Goal: Task Accomplishment & Management: Complete application form

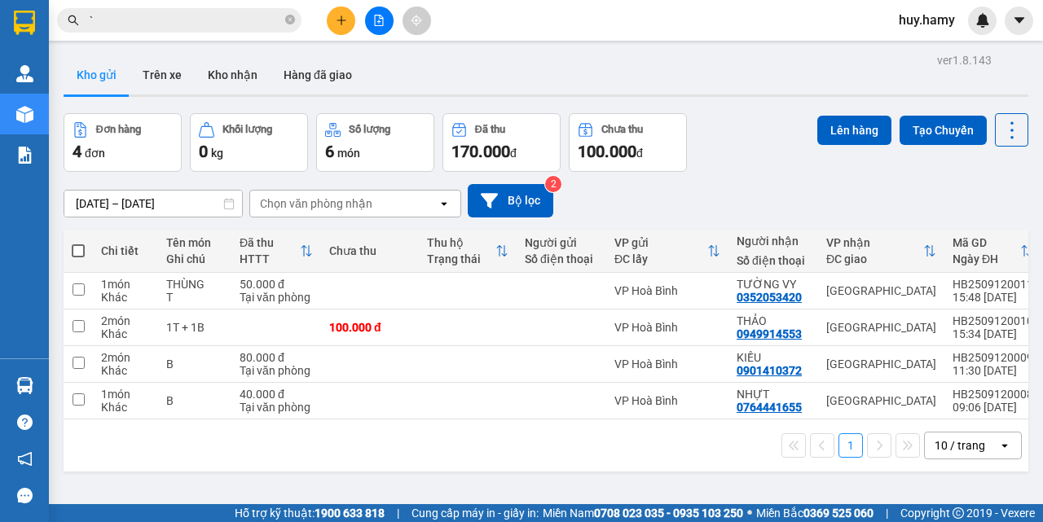
click at [340, 20] on icon "plus" at bounding box center [341, 20] width 9 height 1
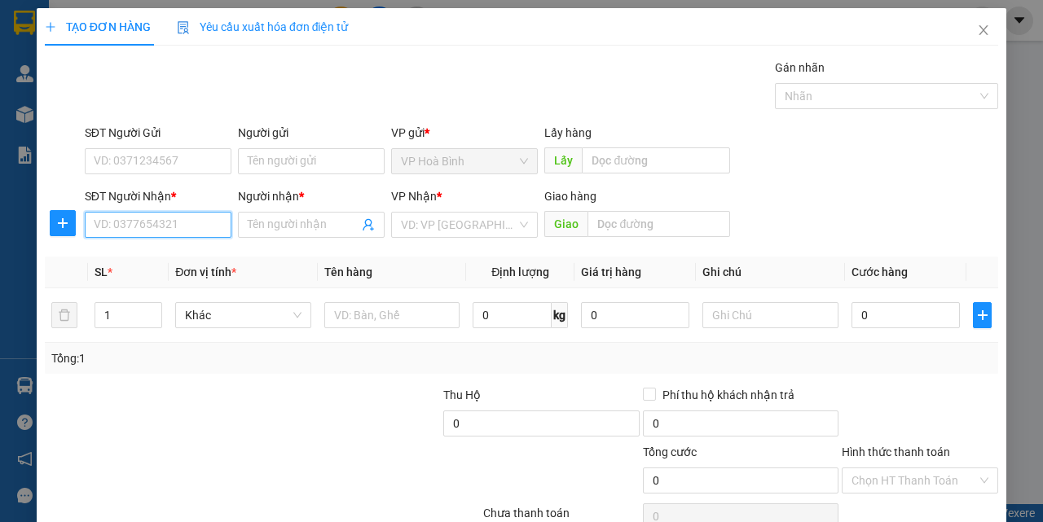
click at [197, 227] on input "SĐT Người Nhận *" at bounding box center [158, 225] width 147 height 26
type input "0944244286"
click at [168, 266] on div "0944244286 - THÁI" at bounding box center [156, 257] width 145 height 26
type input "THÁI"
type input "80.000"
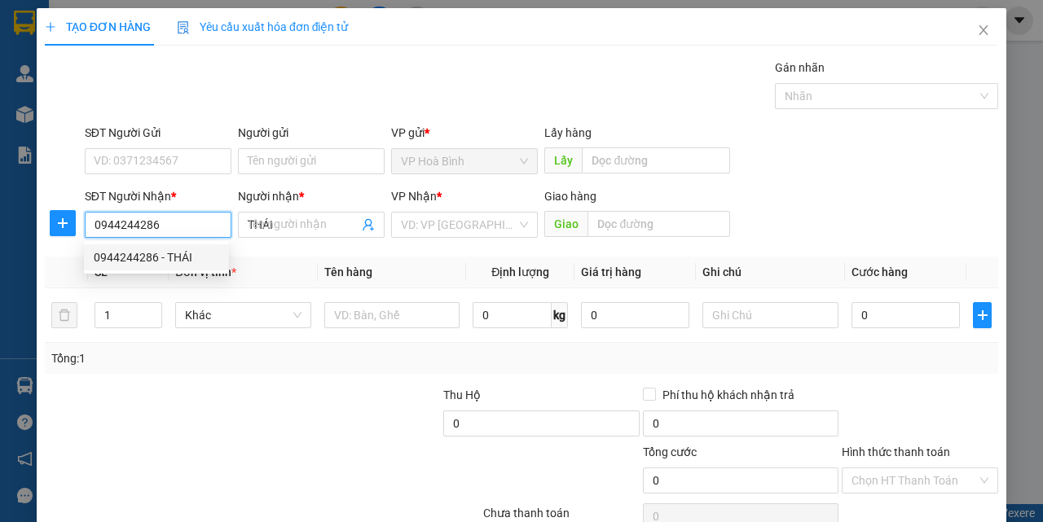
type input "80.000"
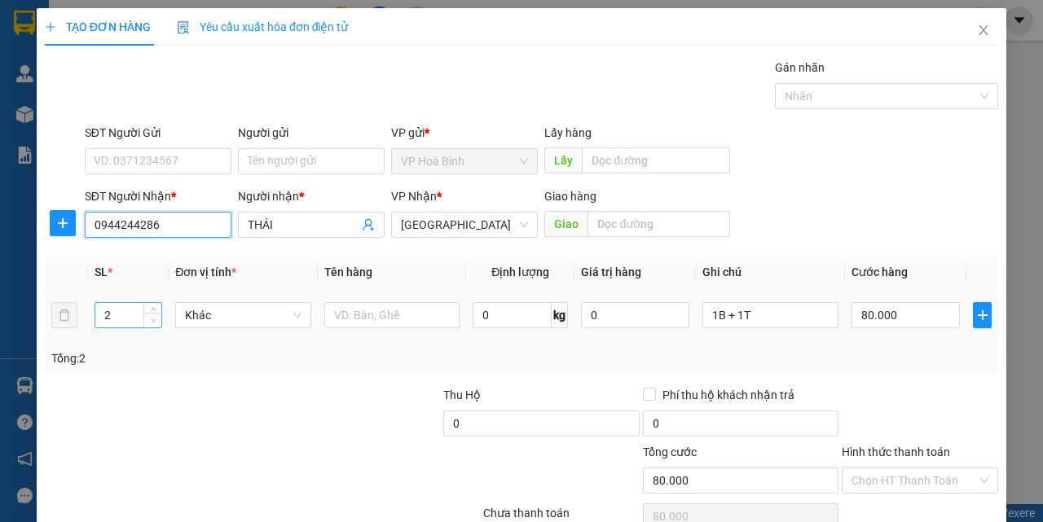
type input "0944244286"
type input "1"
click at [151, 321] on icon "down" at bounding box center [154, 321] width 6 height 6
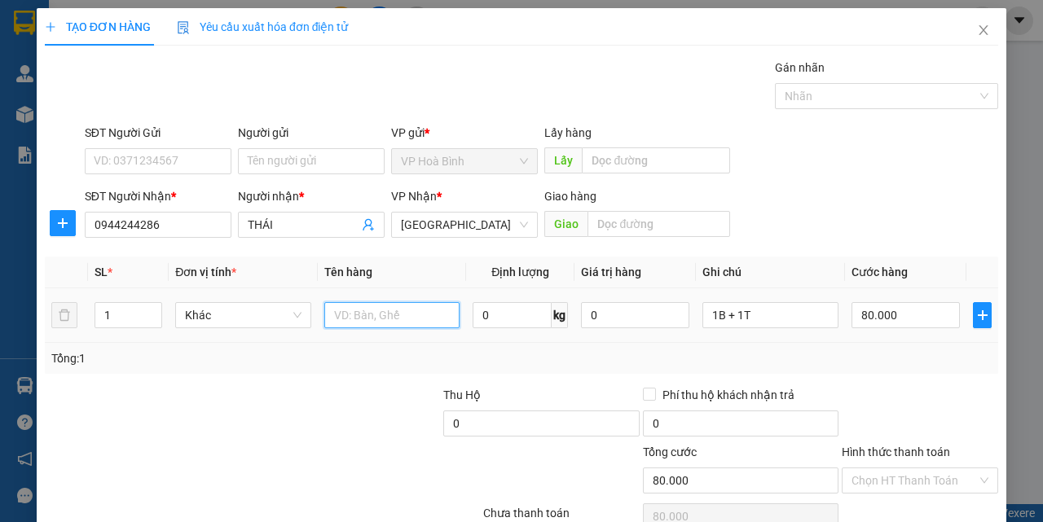
click at [416, 309] on input "text" at bounding box center [392, 315] width 136 height 26
type input "0"
type input "TT"
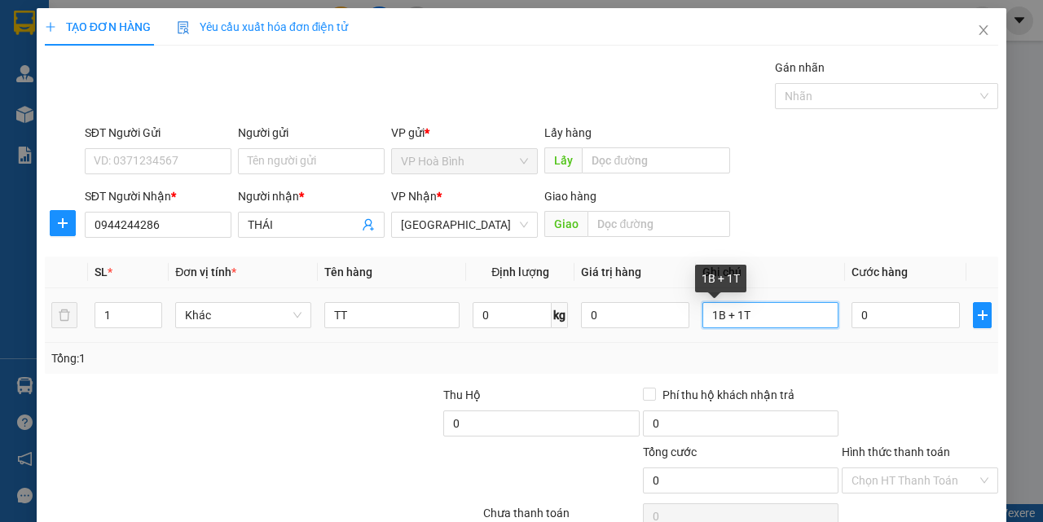
drag, startPoint x: 771, startPoint y: 321, endPoint x: 672, endPoint y: 329, distance: 98.9
click at [672, 329] on tr "1 Khác TT 0 kg 0 1B + 1T 0" at bounding box center [522, 316] width 954 height 55
type input "H SƠ"
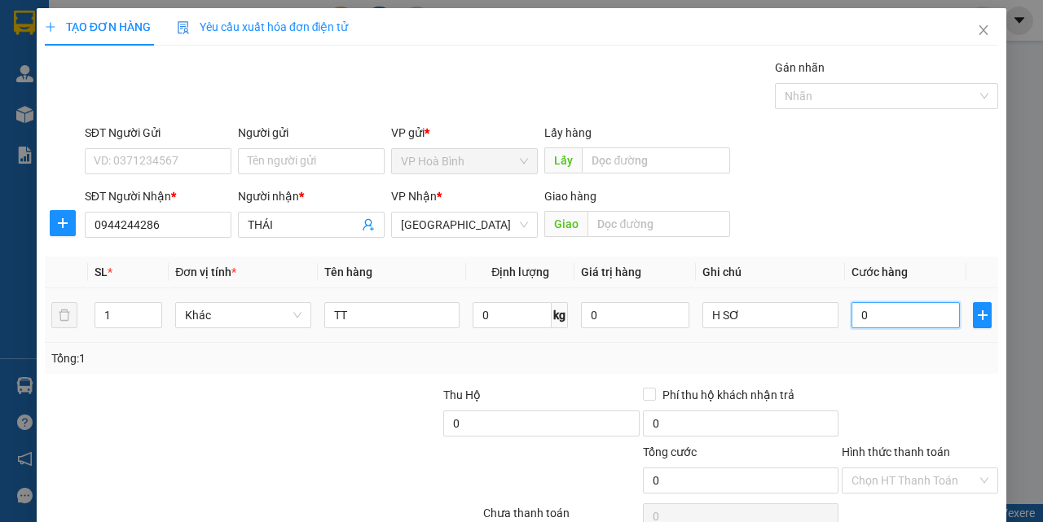
click at [890, 312] on input "0" at bounding box center [906, 315] width 108 height 26
type input "3"
type input "30"
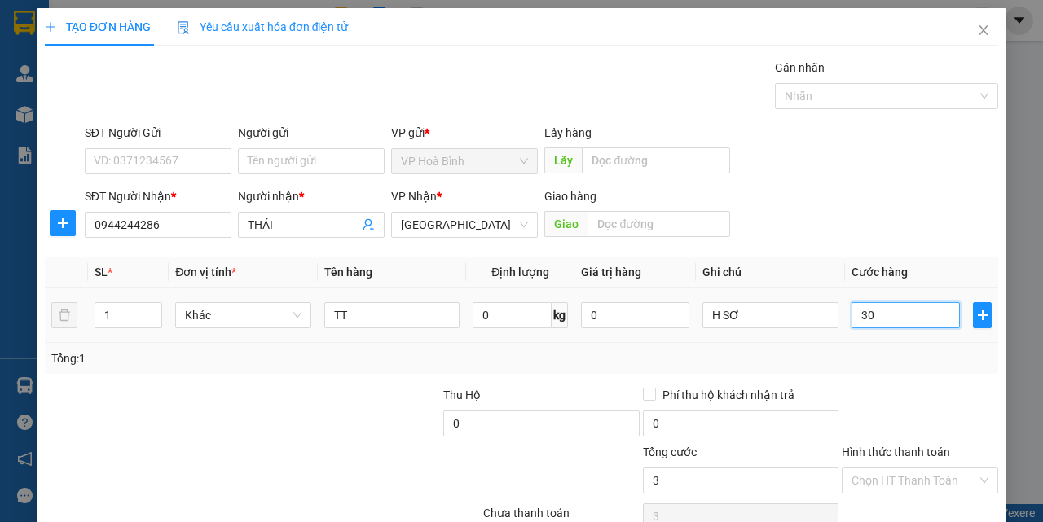
type input "30"
type input "300"
type input "3.000"
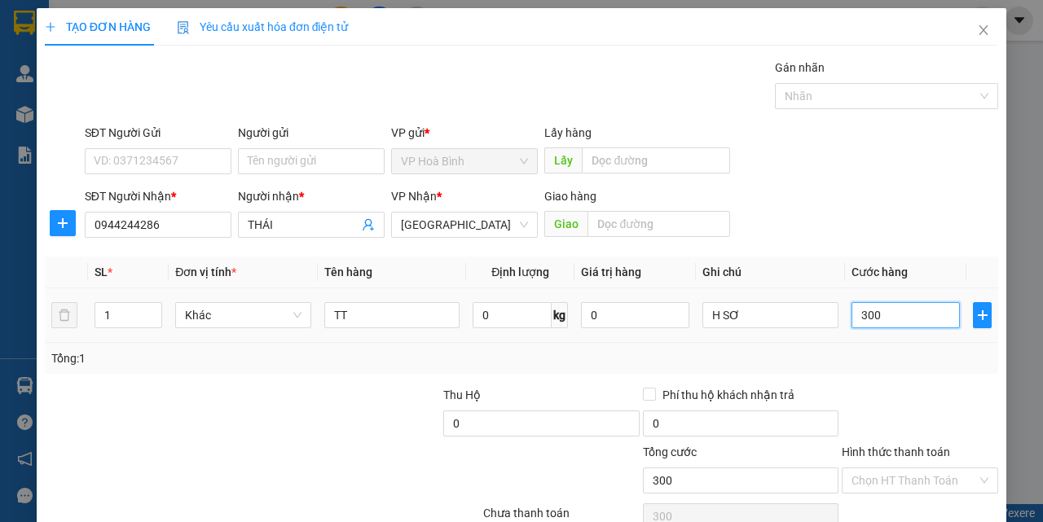
type input "3.000"
type input "30.000"
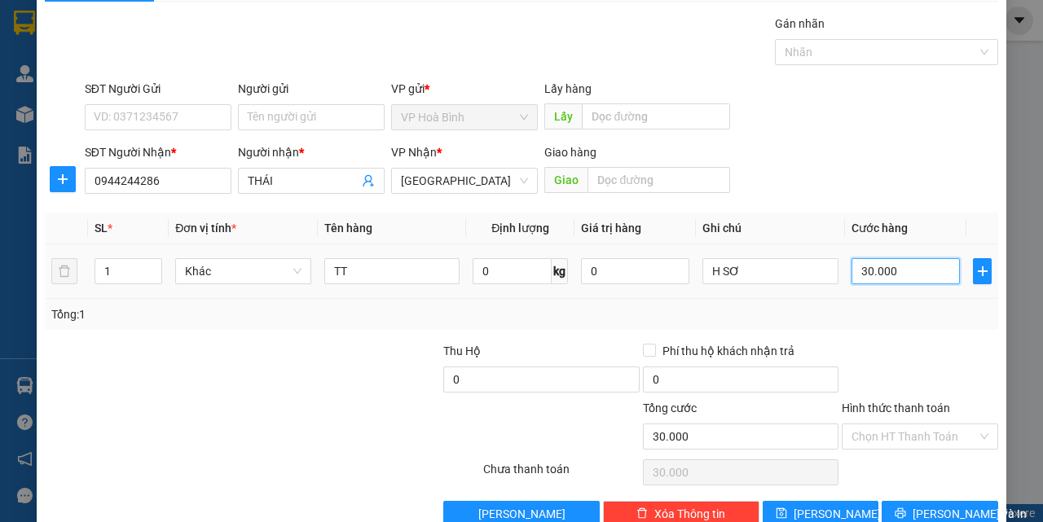
scroll to position [81, 0]
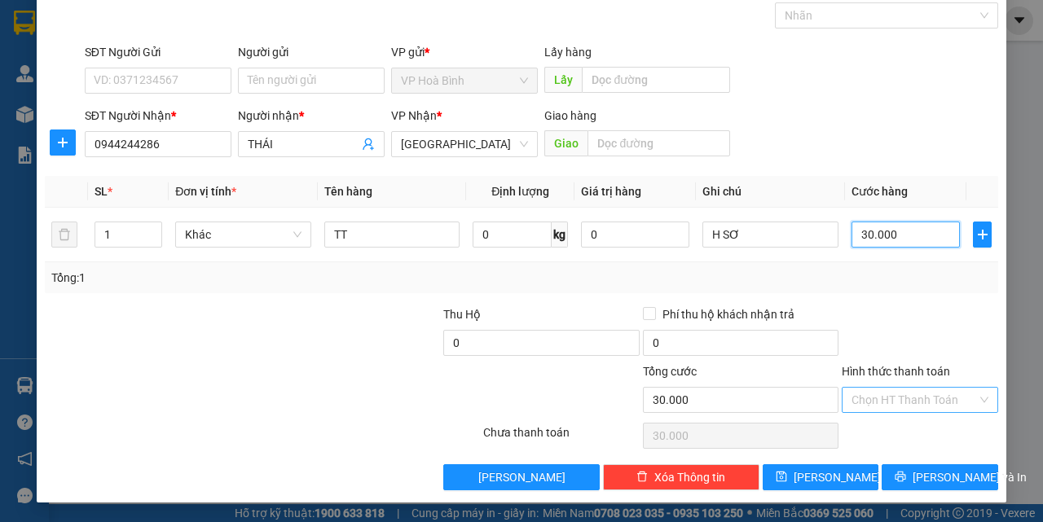
type input "30.000"
click at [914, 393] on input "Hình thức thanh toán" at bounding box center [915, 400] width 126 height 24
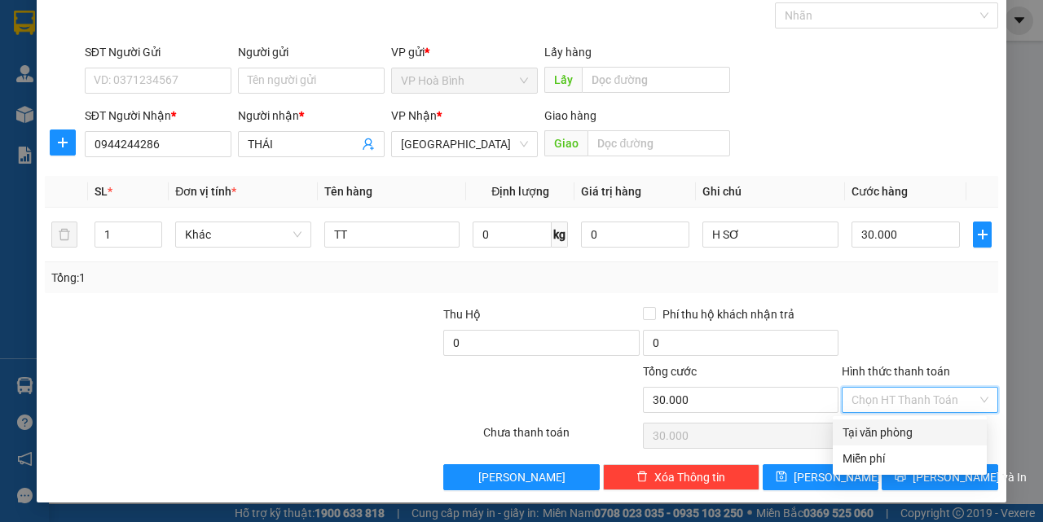
click at [897, 438] on div "Tại văn phòng" at bounding box center [910, 433] width 134 height 18
type input "0"
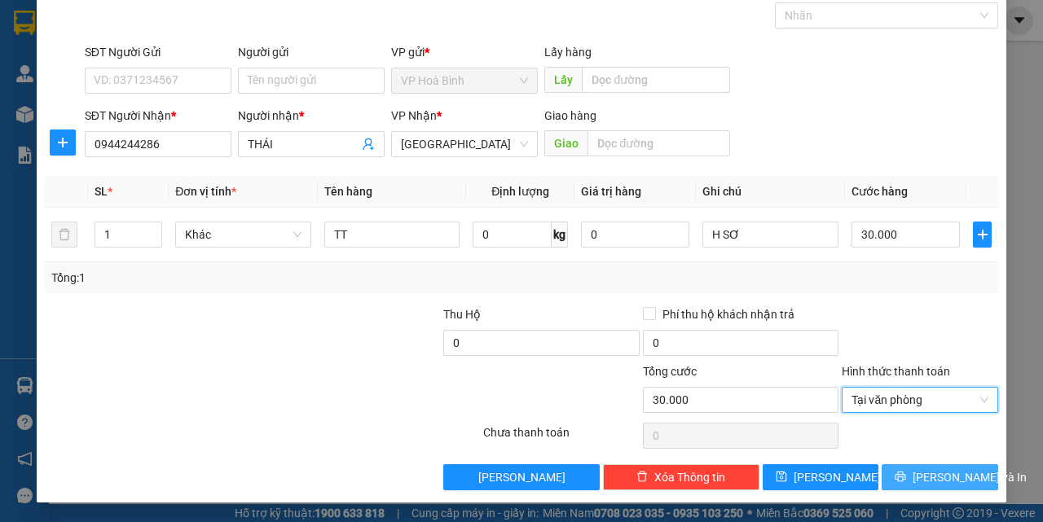
click at [906, 478] on icon "printer" at bounding box center [900, 476] width 11 height 11
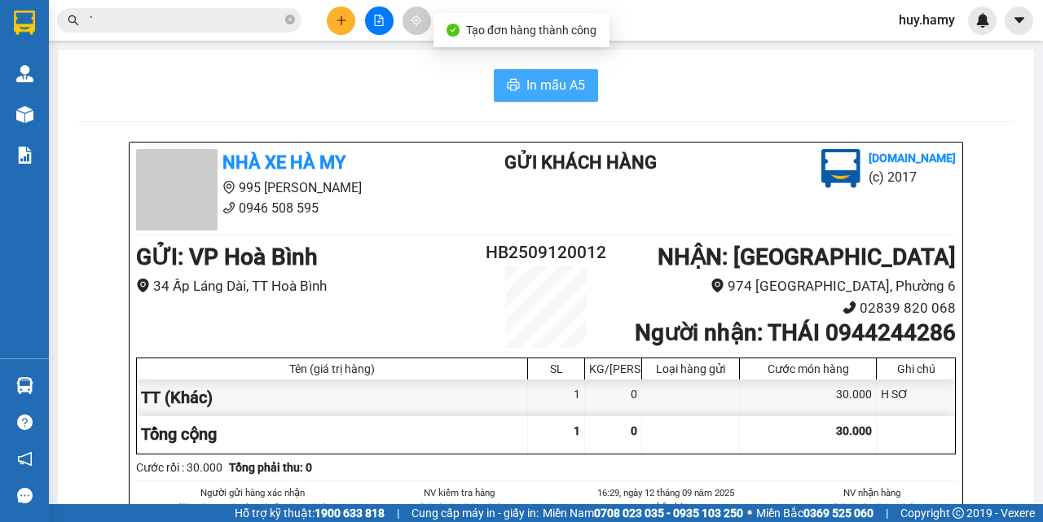
click at [507, 88] on icon "printer" at bounding box center [513, 84] width 13 height 13
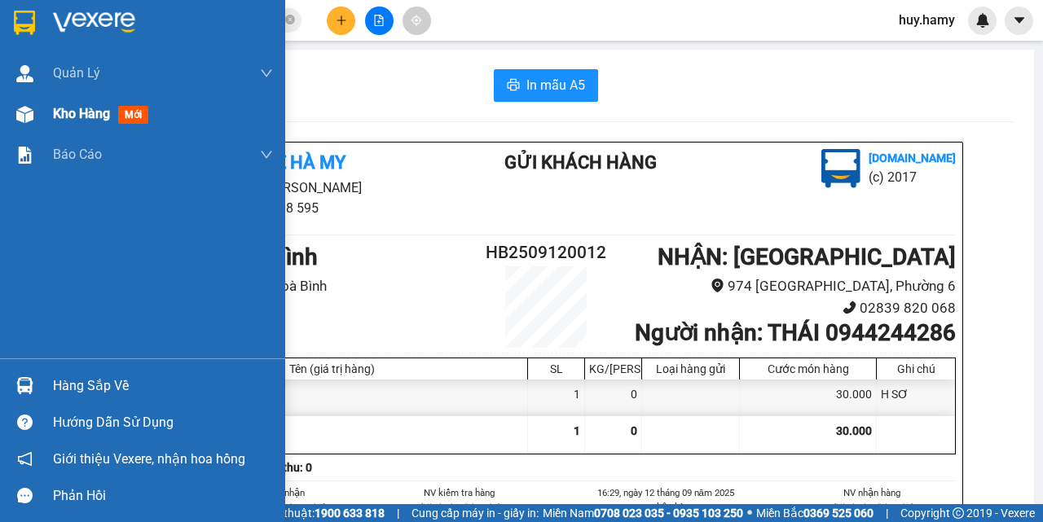
click at [53, 121] on span "Kho hàng" at bounding box center [81, 113] width 57 height 15
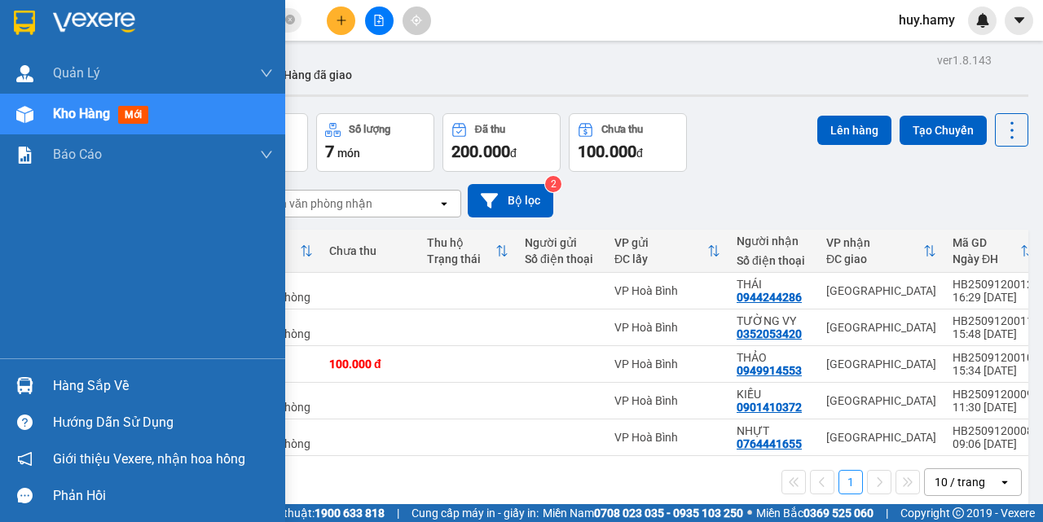
click at [111, 388] on div "Hàng sắp về" at bounding box center [163, 386] width 220 height 24
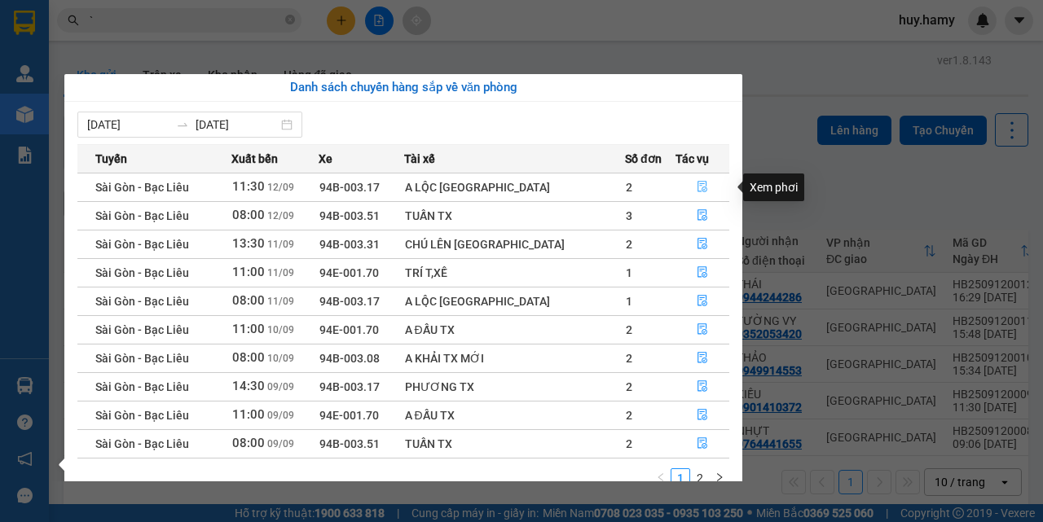
click at [699, 187] on icon "file-done" at bounding box center [703, 187] width 10 height 11
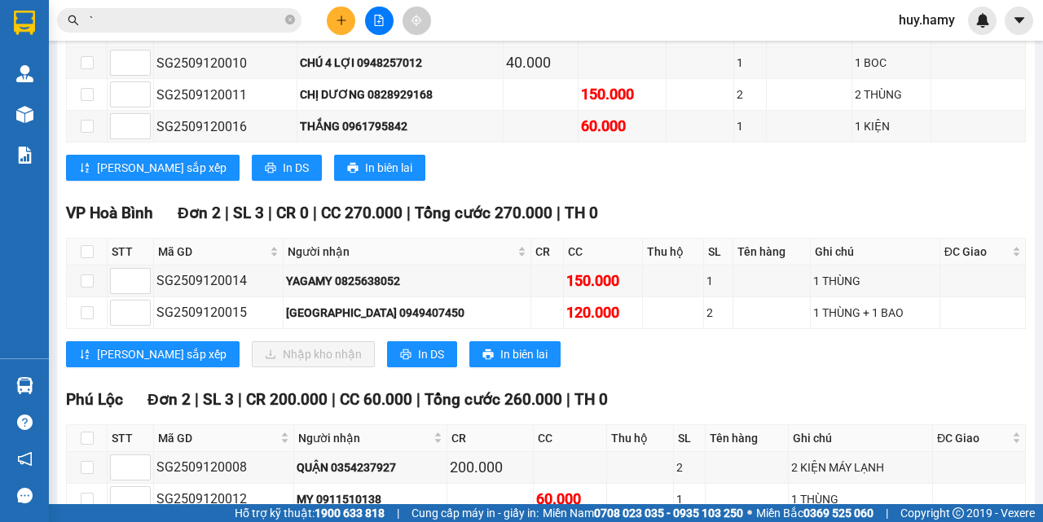
scroll to position [489, 0]
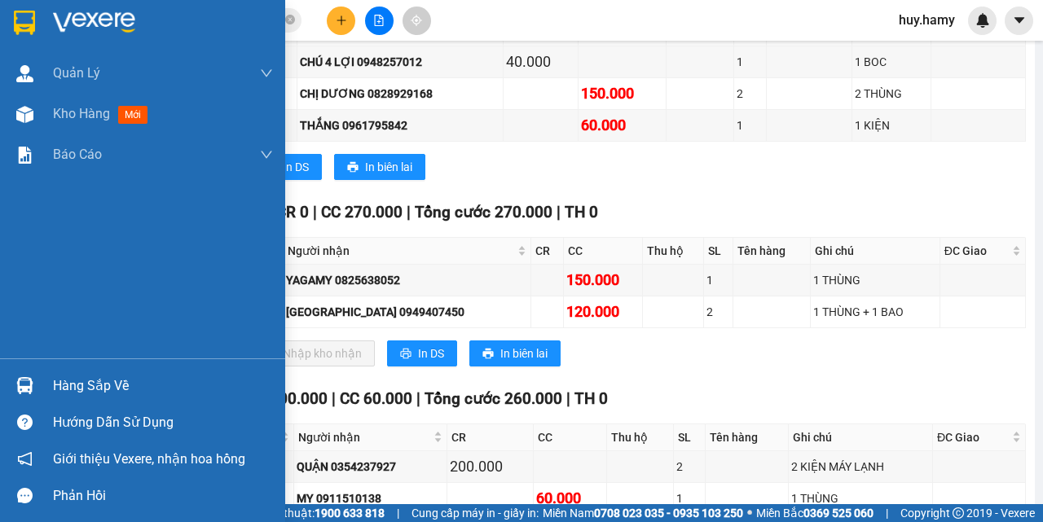
click at [85, 377] on div "Hàng sắp về" at bounding box center [163, 386] width 220 height 24
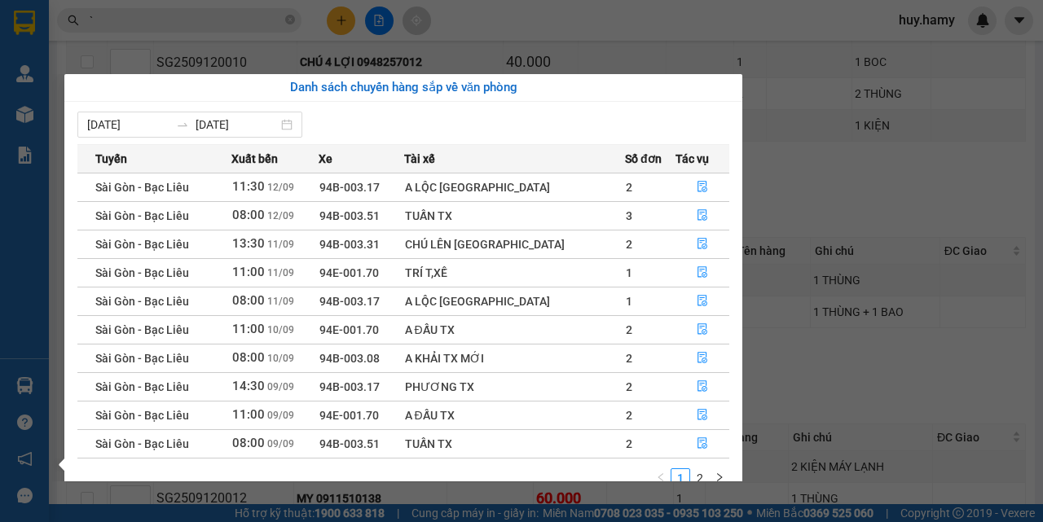
click at [879, 194] on section "Kết quả tìm kiếm ( 1 ) Bộ lọc Mã ĐH Trạng thái Món hàng Thu hộ Tổng cước Chưa c…" at bounding box center [521, 261] width 1043 height 522
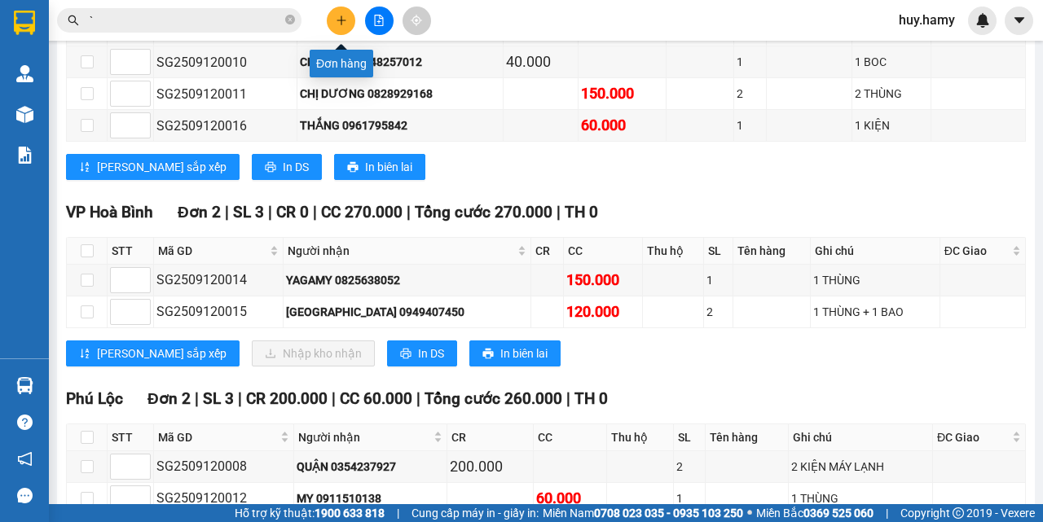
click at [344, 24] on icon "plus" at bounding box center [341, 20] width 11 height 11
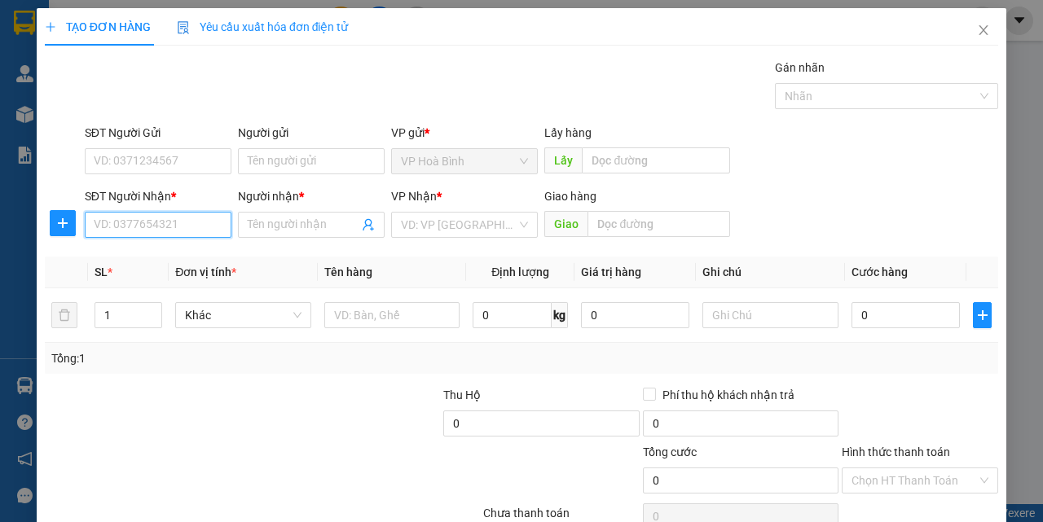
click at [129, 224] on input "SĐT Người Nhận *" at bounding box center [158, 225] width 147 height 26
type input "0383265754"
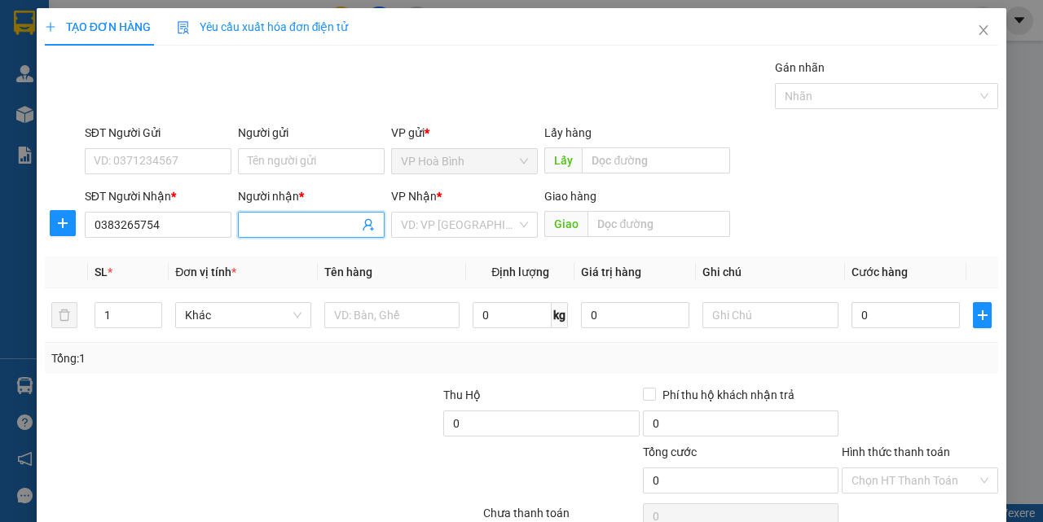
click at [280, 221] on input "Người nhận *" at bounding box center [303, 225] width 111 height 18
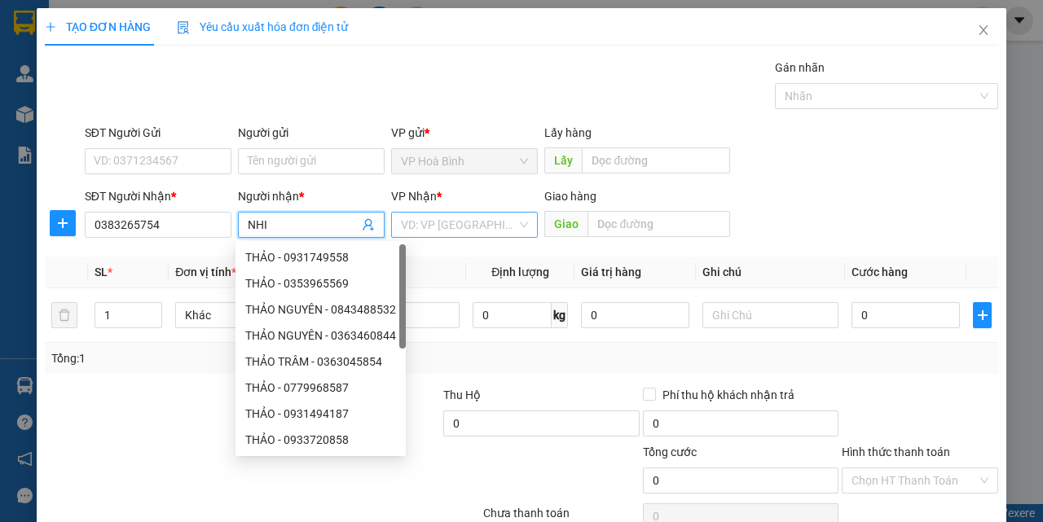
type input "NHI"
click at [478, 236] on input "search" at bounding box center [459, 225] width 116 height 24
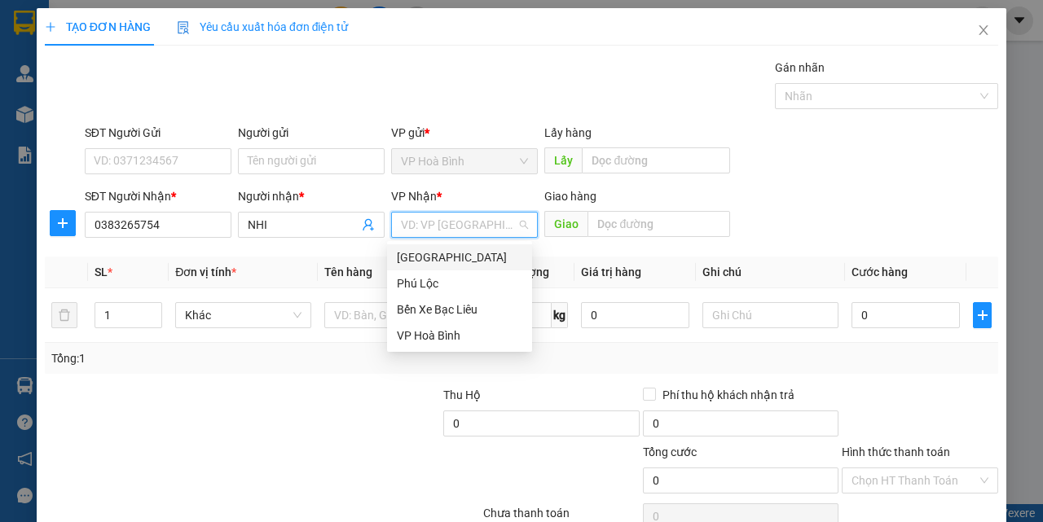
click at [449, 250] on div "[GEOGRAPHIC_DATA]" at bounding box center [460, 258] width 126 height 18
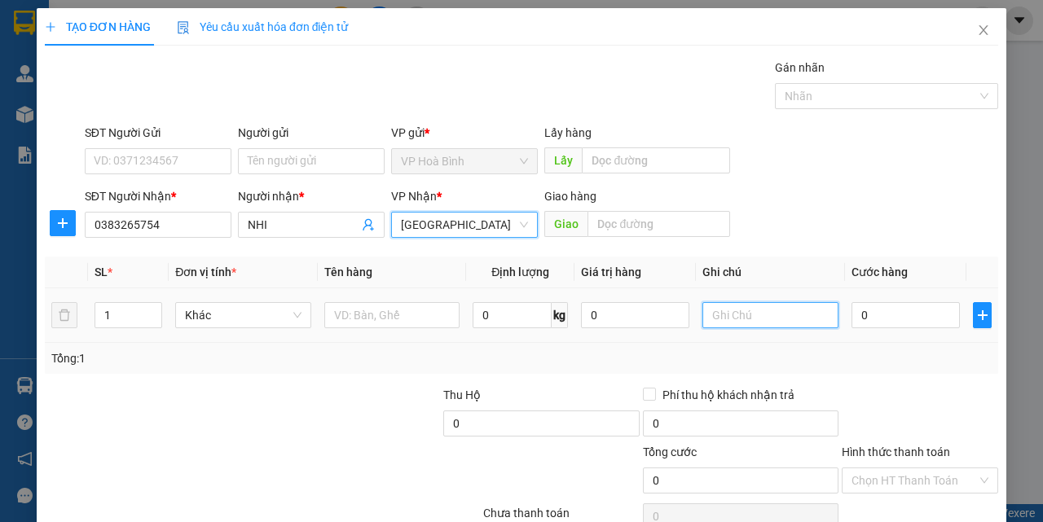
click at [724, 312] on input "text" at bounding box center [771, 315] width 136 height 26
type input "T GIAO"
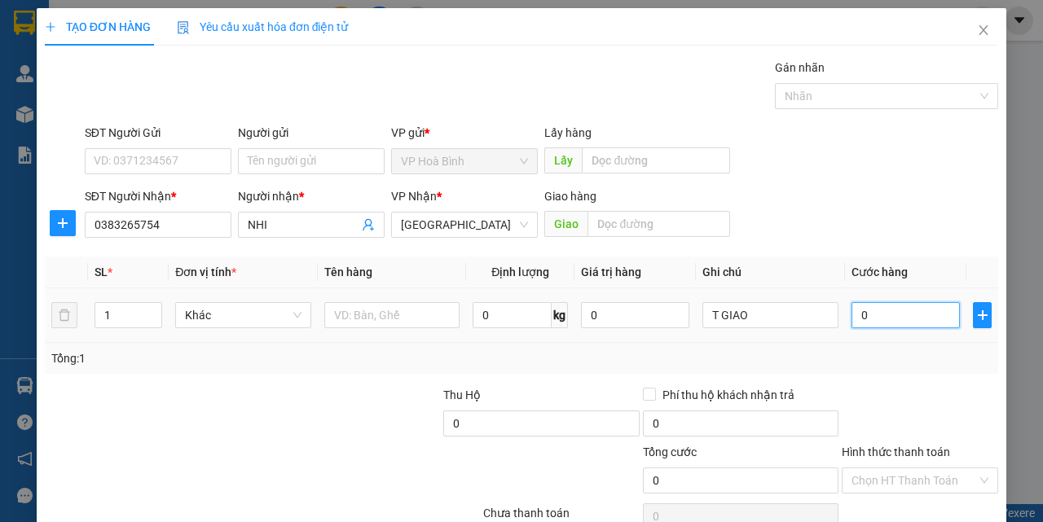
click at [854, 316] on input "0" at bounding box center [906, 315] width 108 height 26
type input "1"
type input "10"
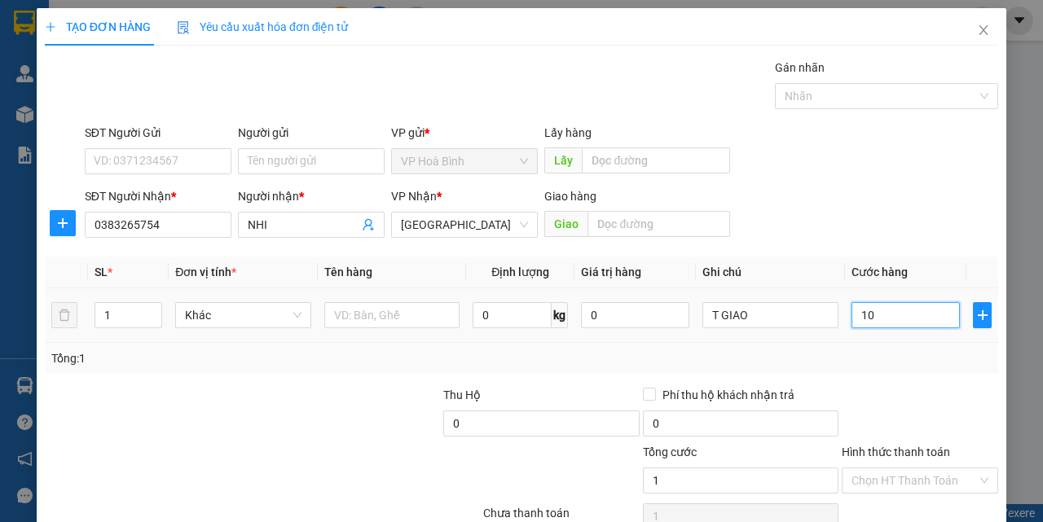
type input "10"
type input "100"
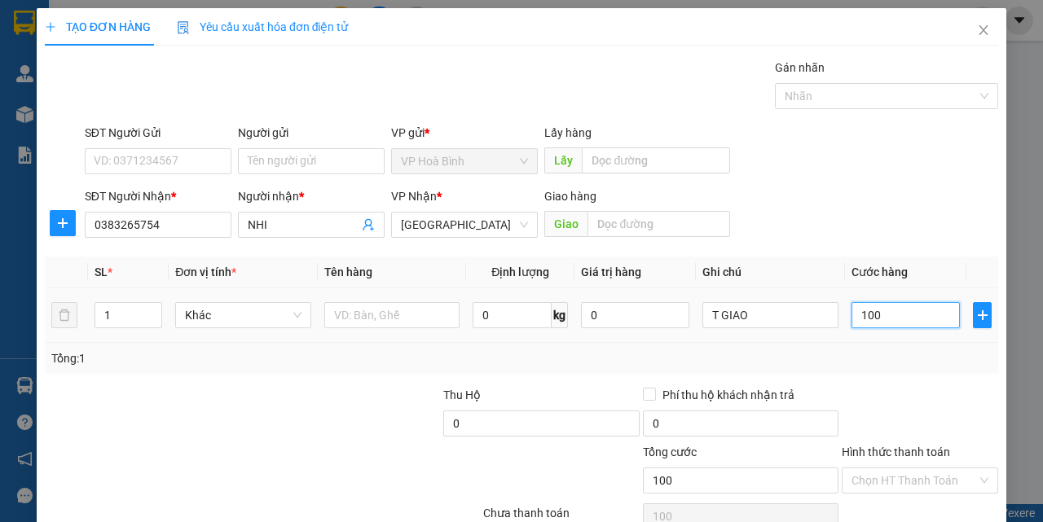
type input "1.000"
type input "10.000"
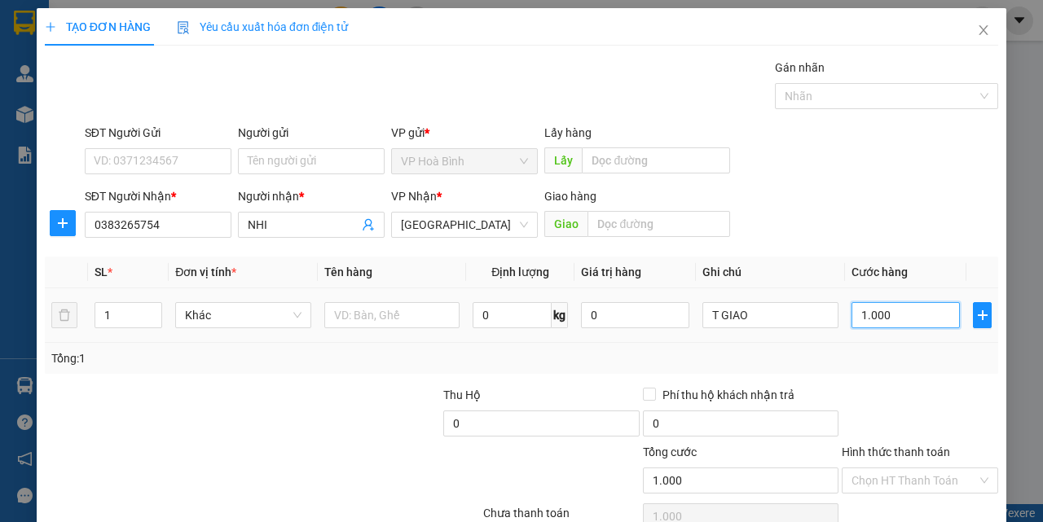
type input "10.000"
type input "100.000"
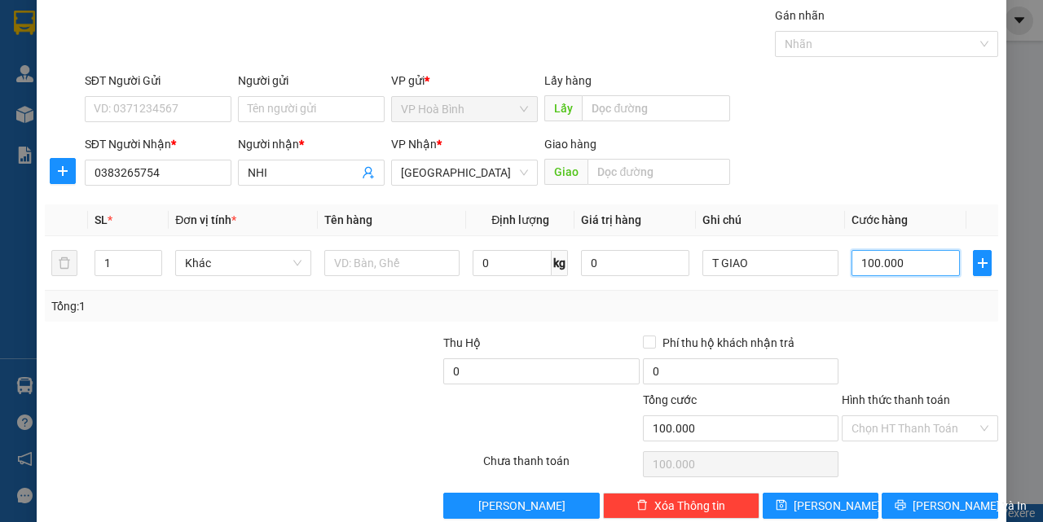
scroll to position [81, 0]
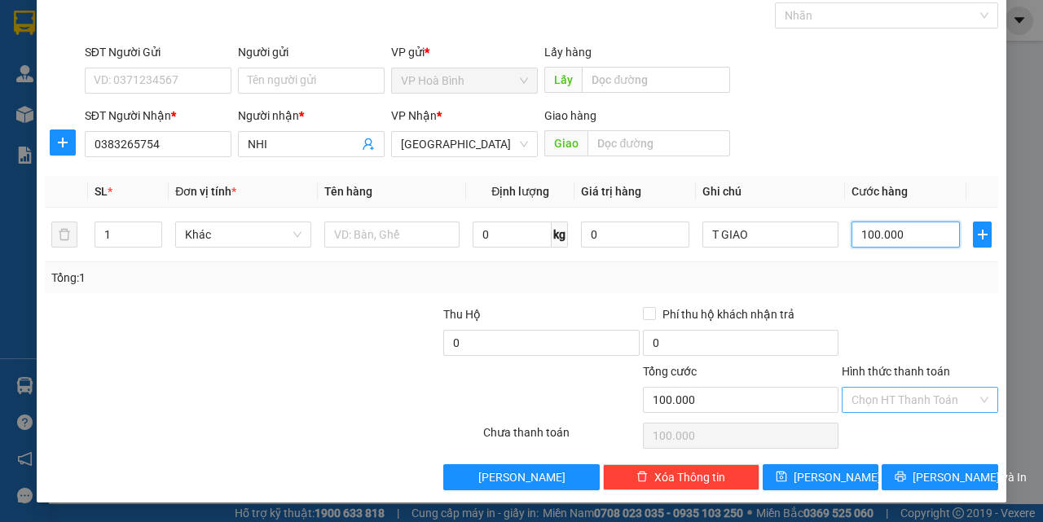
type input "100.000"
click at [874, 399] on input "Hình thức thanh toán" at bounding box center [915, 400] width 126 height 24
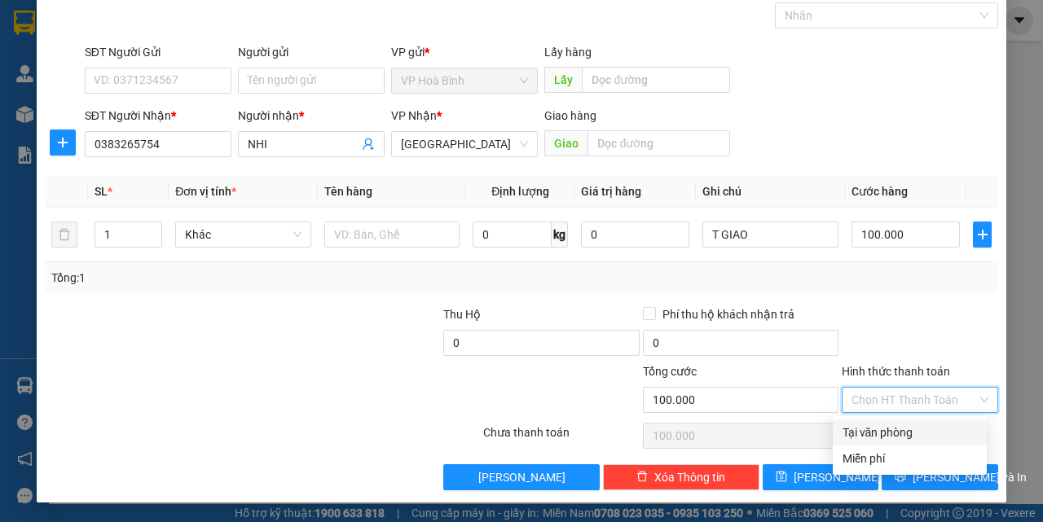
click at [889, 434] on div "Tại văn phòng" at bounding box center [910, 433] width 134 height 18
type input "0"
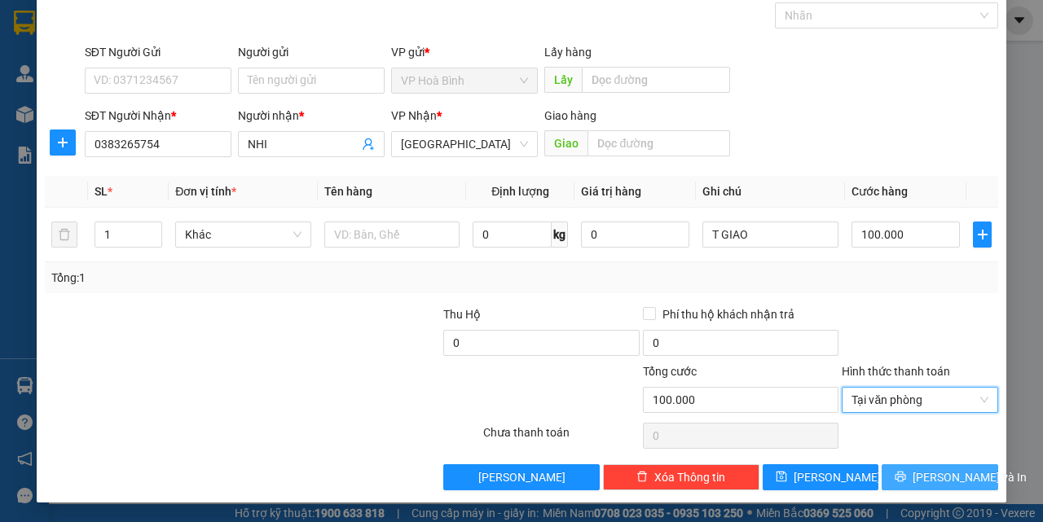
click at [913, 466] on button "[PERSON_NAME] và In" at bounding box center [940, 478] width 117 height 26
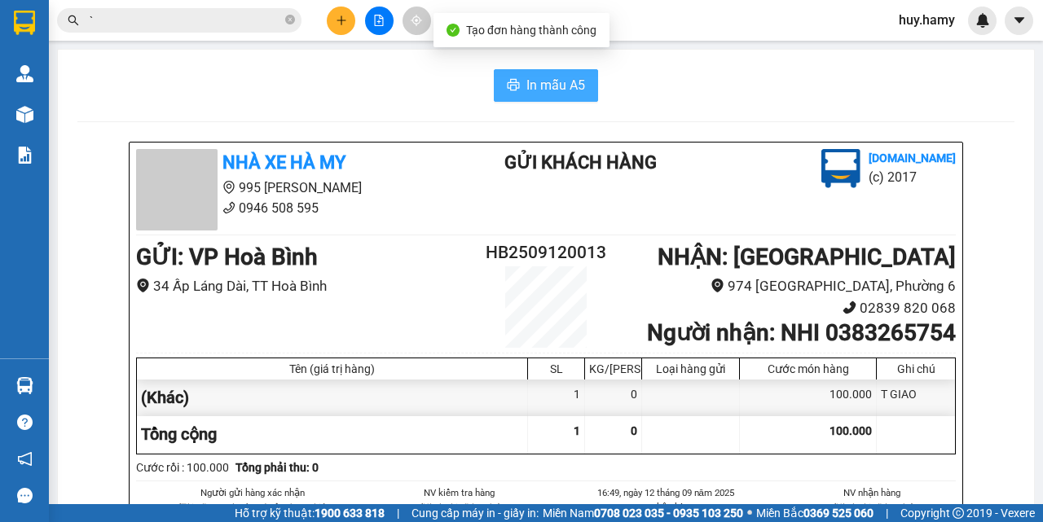
click at [536, 101] on button "In mẫu A5" at bounding box center [546, 85] width 104 height 33
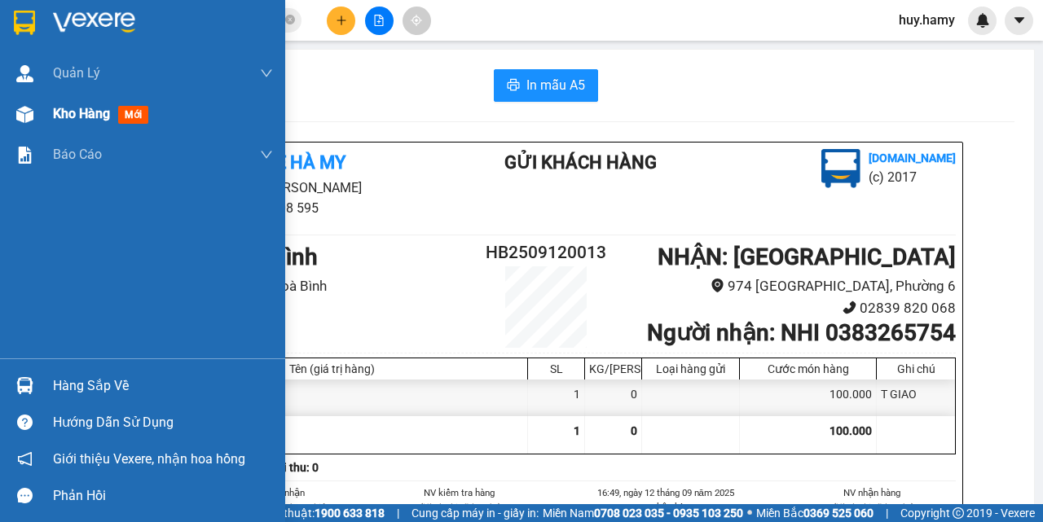
click at [79, 117] on span "Kho hàng" at bounding box center [81, 113] width 57 height 15
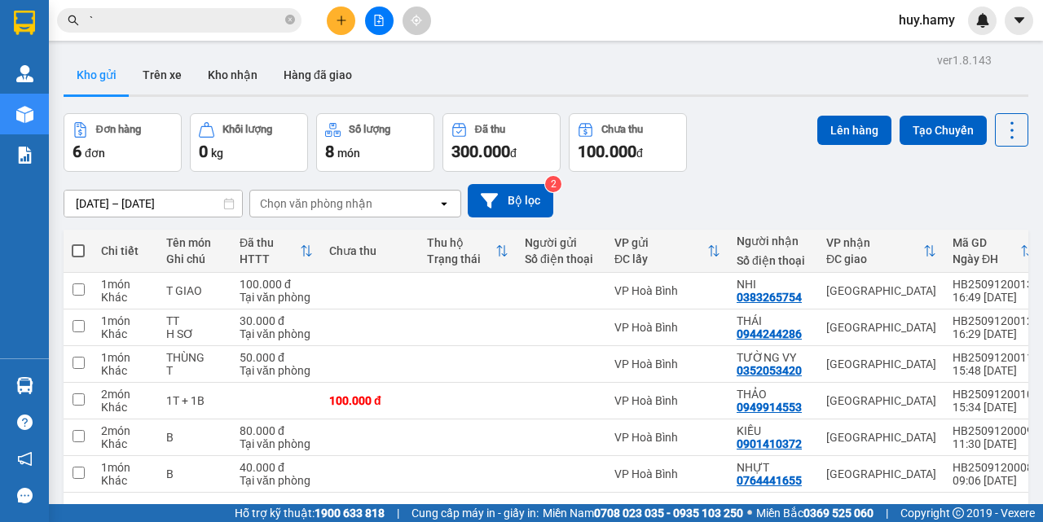
click at [100, 76] on button "Kho gửi" at bounding box center [97, 74] width 66 height 39
